Goal: Task Accomplishment & Management: Manage account settings

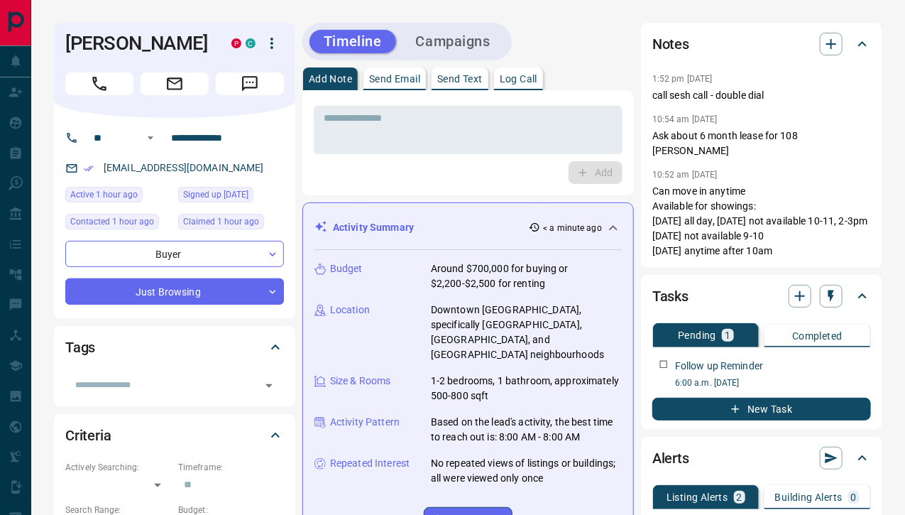
click at [491, 220] on div "Activity Summary < a minute ago" at bounding box center [459, 227] width 290 height 15
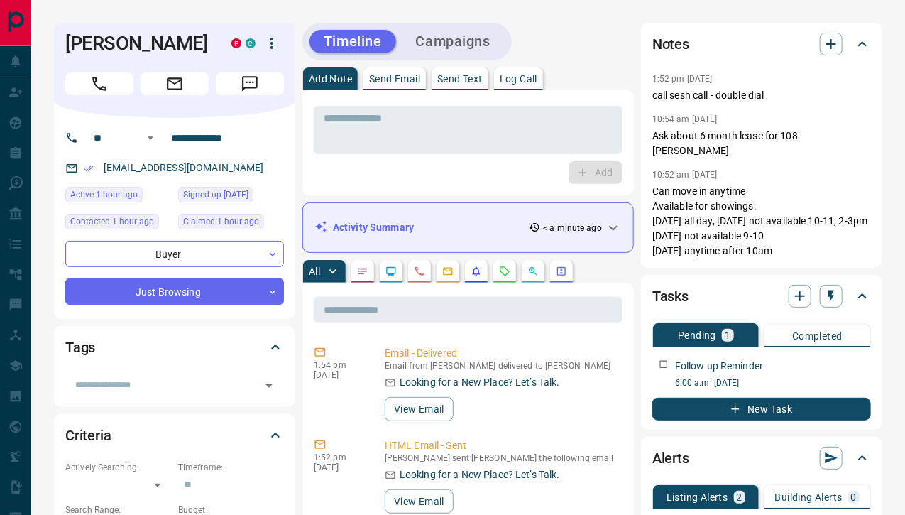
click at [504, 265] on icon "Requests" at bounding box center [504, 270] width 11 height 11
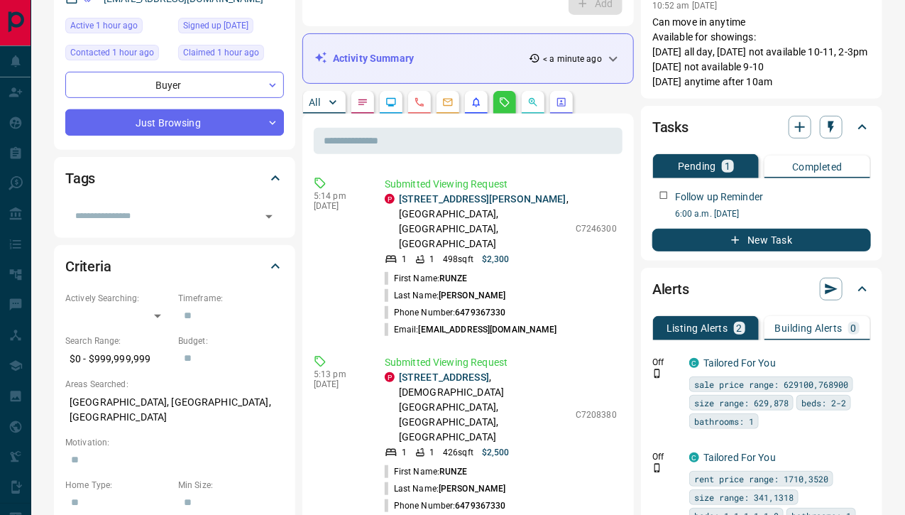
scroll to position [172, 0]
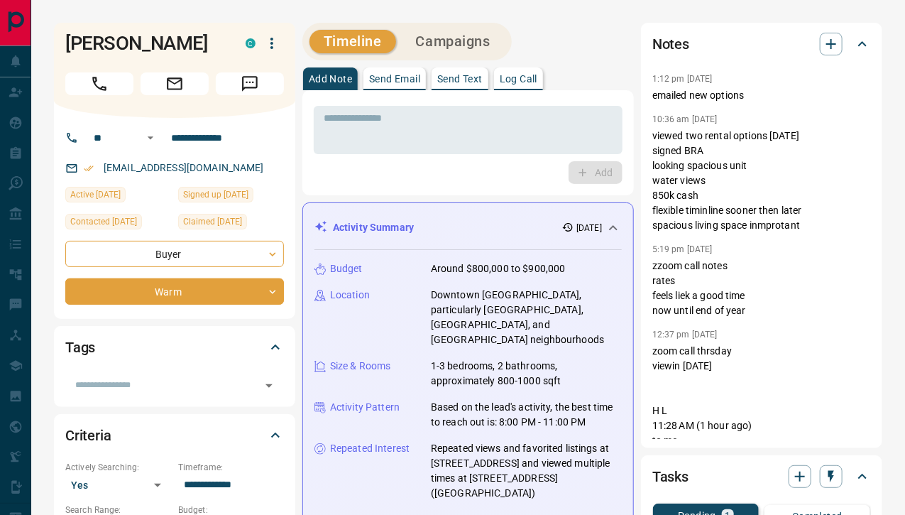
click at [428, 214] on div "Activity Summary 2 days ago" at bounding box center [467, 227] width 307 height 26
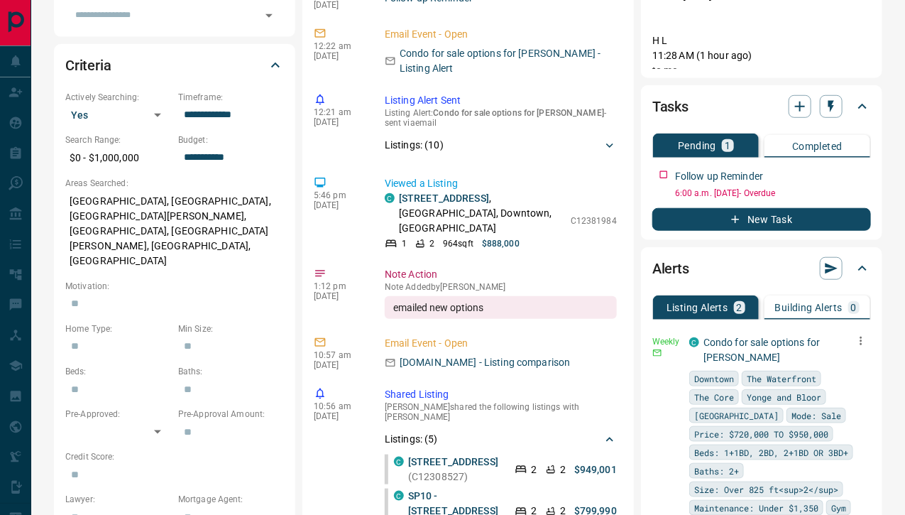
scroll to position [371, 0]
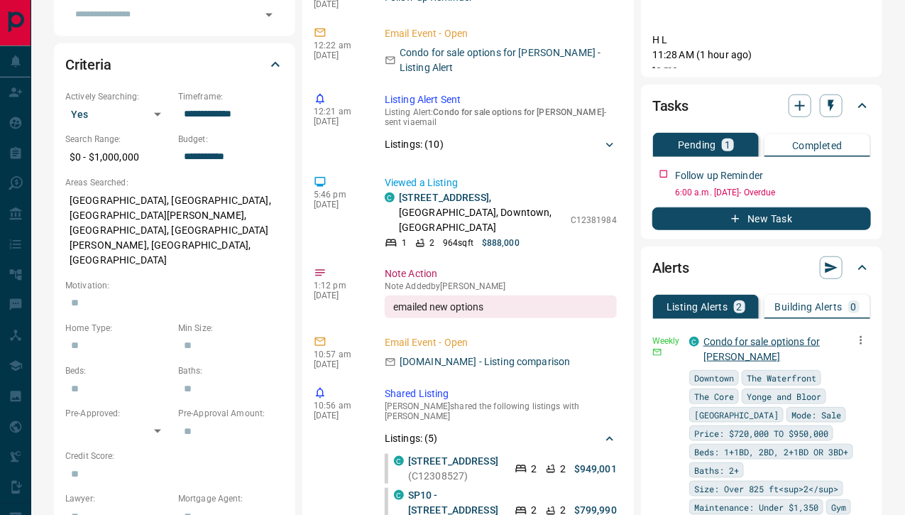
click at [730, 336] on link "Condo for sale options for Hubert" at bounding box center [761, 349] width 116 height 26
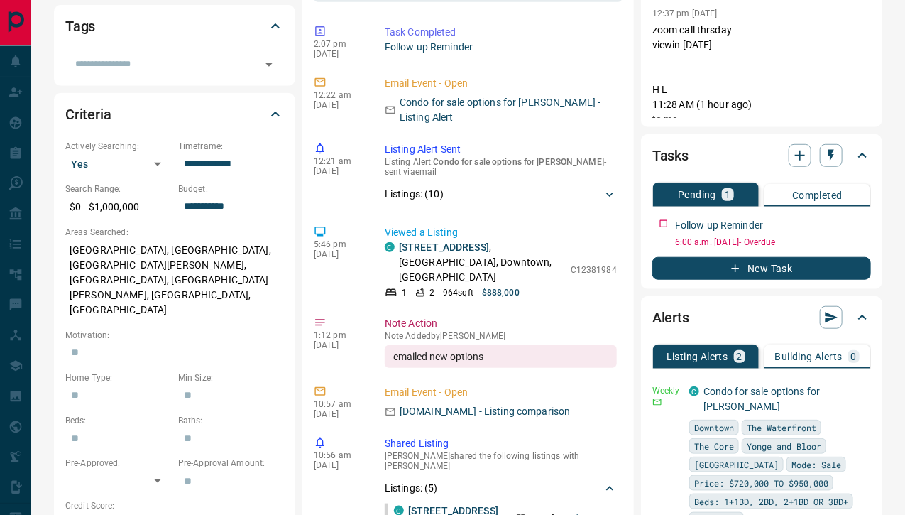
scroll to position [319, 0]
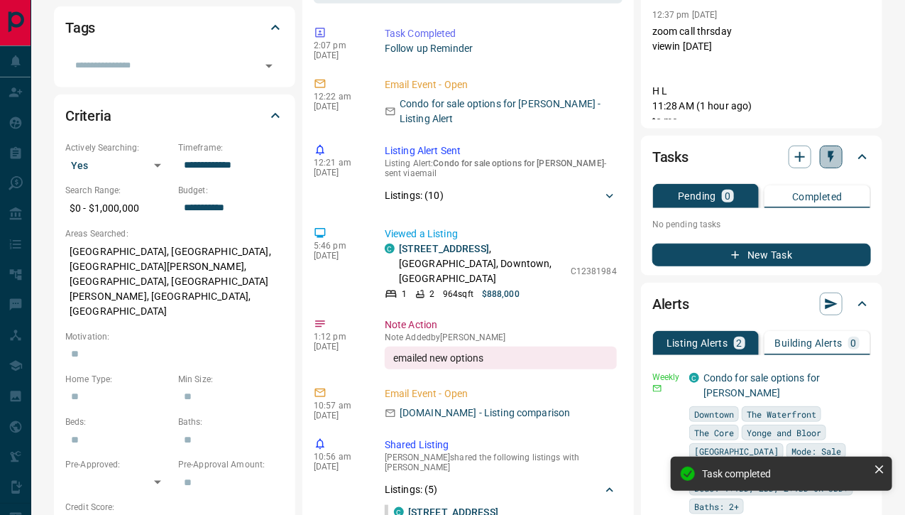
click at [834, 150] on icon "button" at bounding box center [831, 157] width 14 height 14
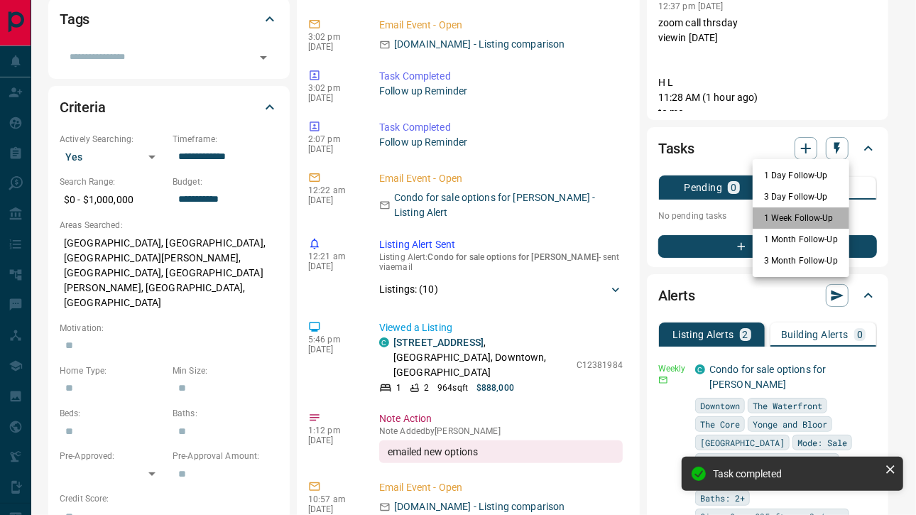
click at [798, 217] on li "1 Week Follow-Up" at bounding box center [800, 217] width 97 height 21
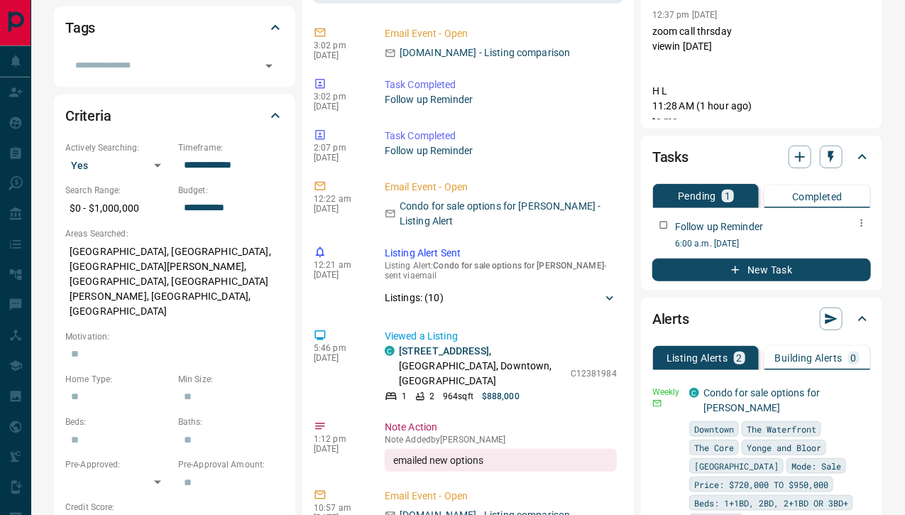
scroll to position [0, 0]
